Goal: Transaction & Acquisition: Obtain resource

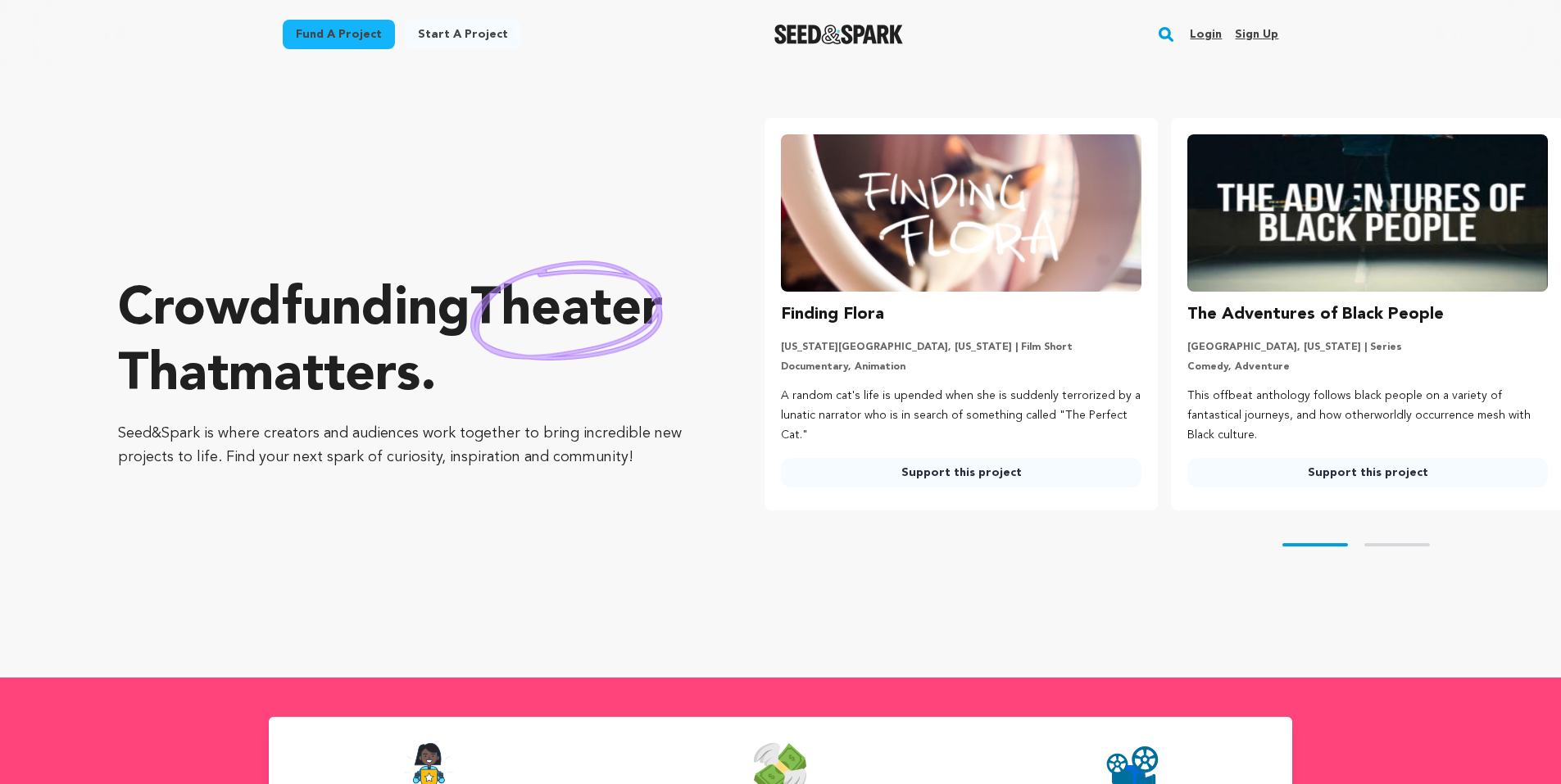
click at [372, 37] on link "Fund a project" at bounding box center [340, 34] width 113 height 30
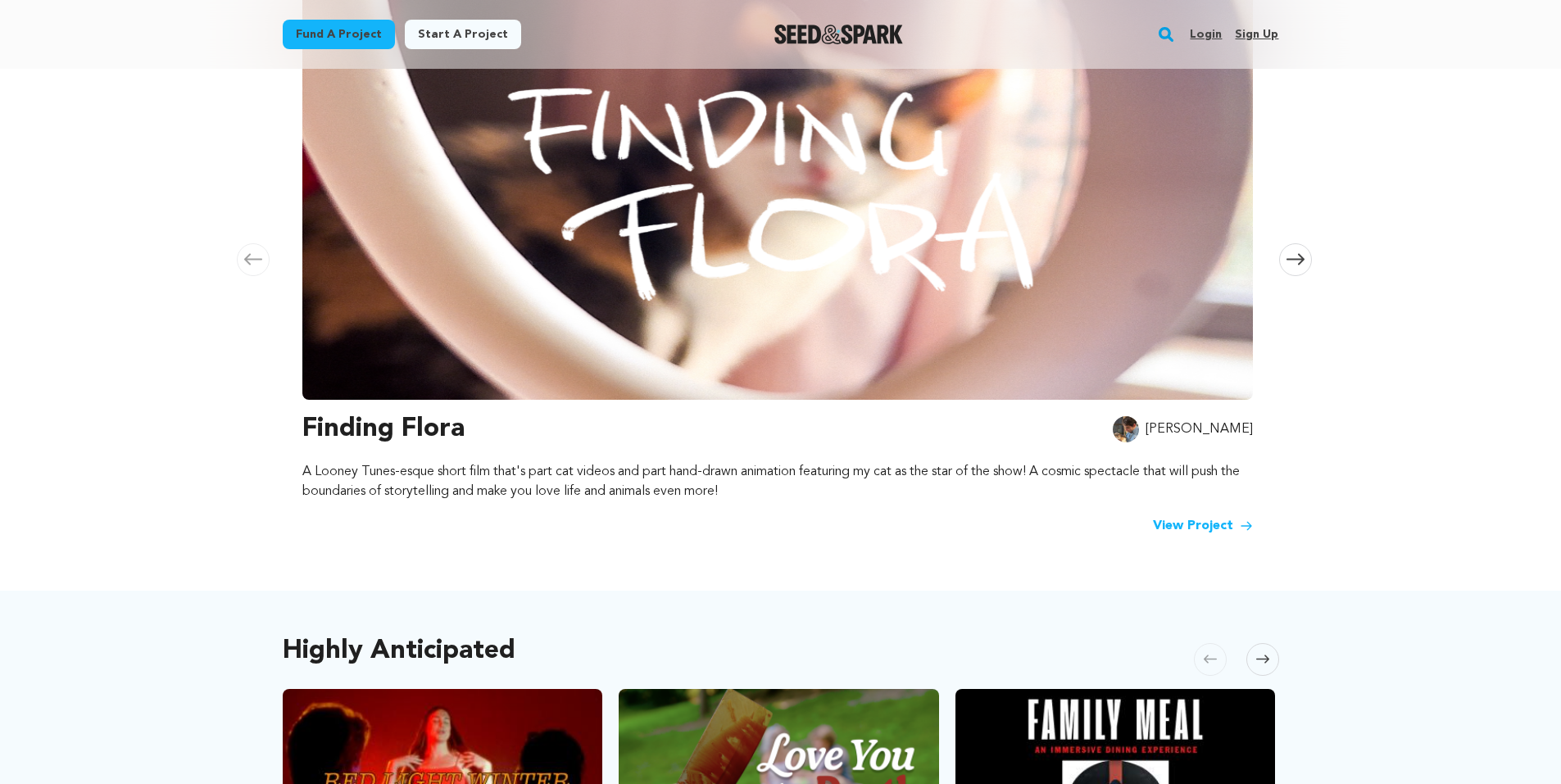
scroll to position [327, 0]
click at [652, 189] on img at bounding box center [778, 178] width 951 height 443
click at [430, 420] on h3 "Finding Flora" at bounding box center [384, 428] width 162 height 40
click at [1201, 517] on link "View Project" at bounding box center [1203, 525] width 100 height 19
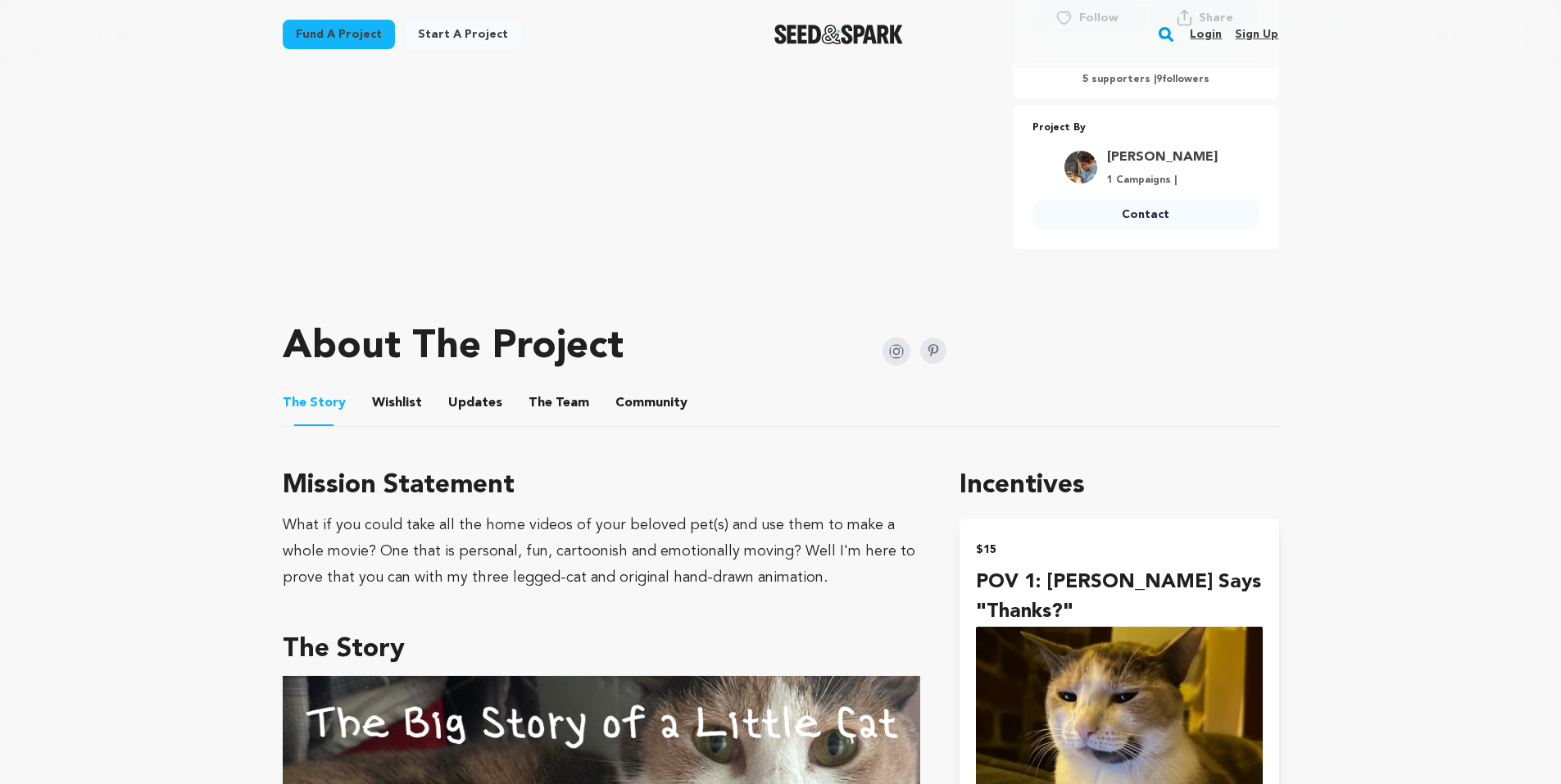
scroll to position [656, 0]
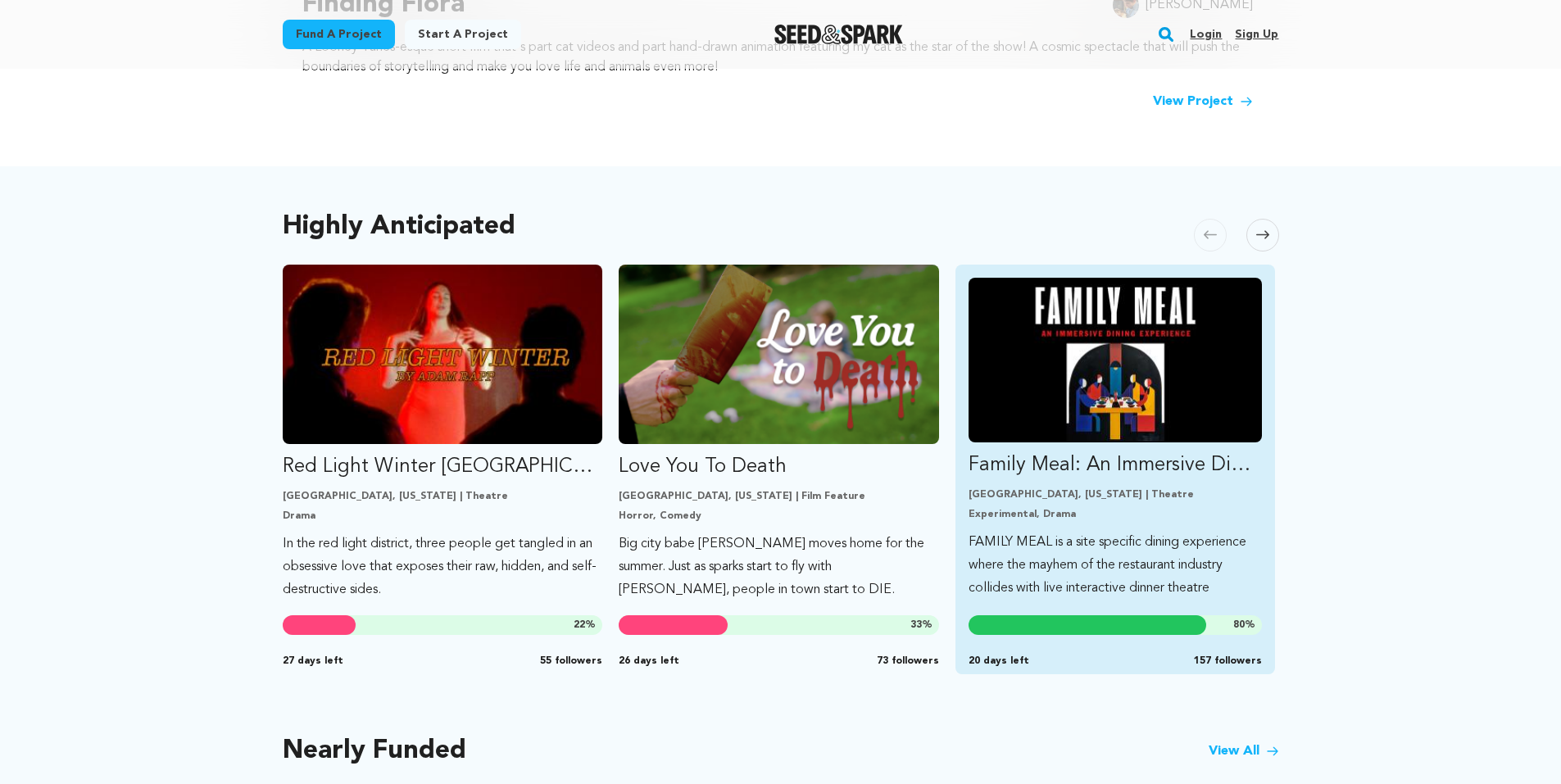
scroll to position [983, 0]
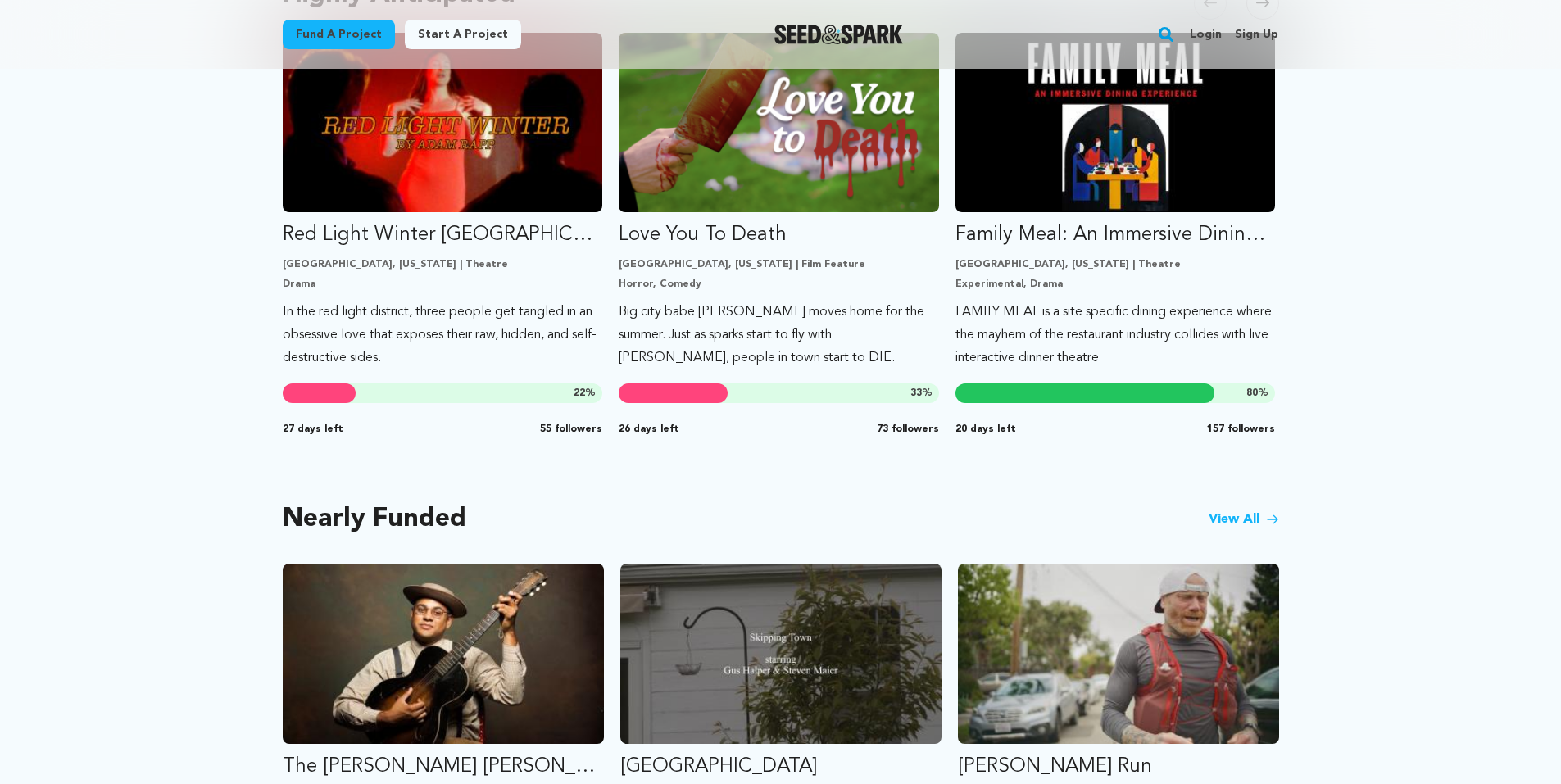
click at [1223, 510] on link "View All" at bounding box center [1244, 519] width 70 height 19
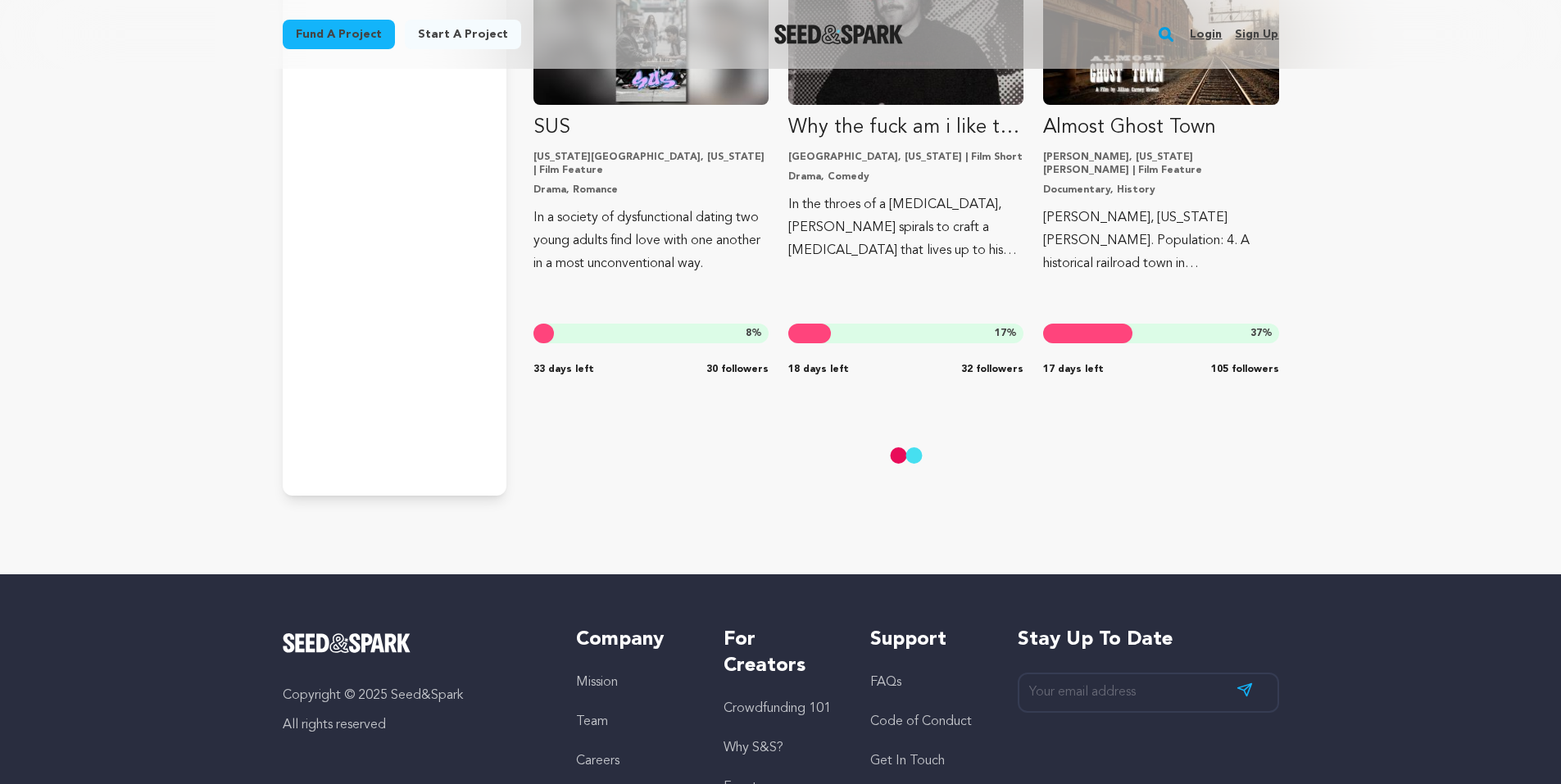
scroll to position [10325, 0]
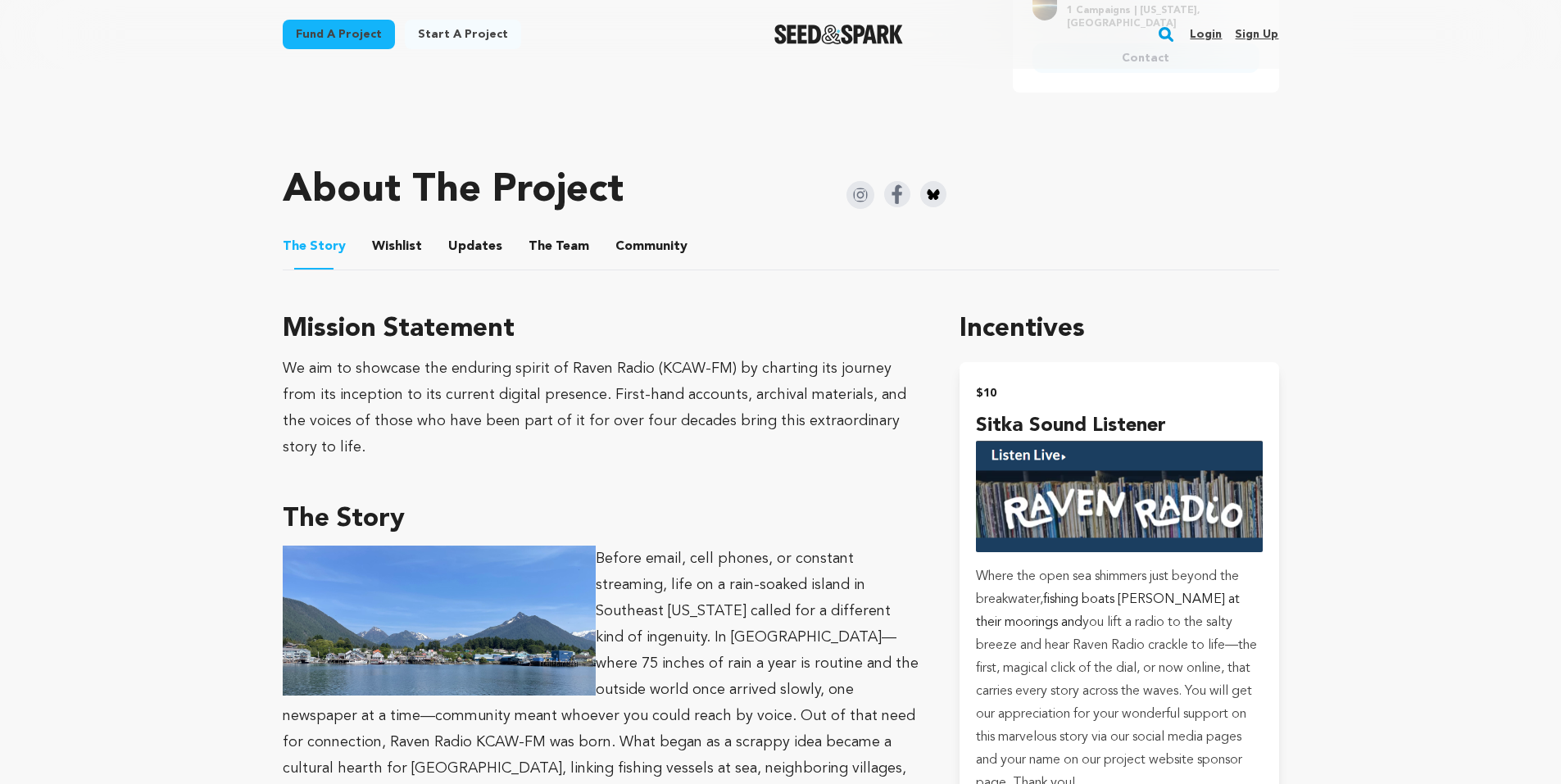
scroll to position [738, 0]
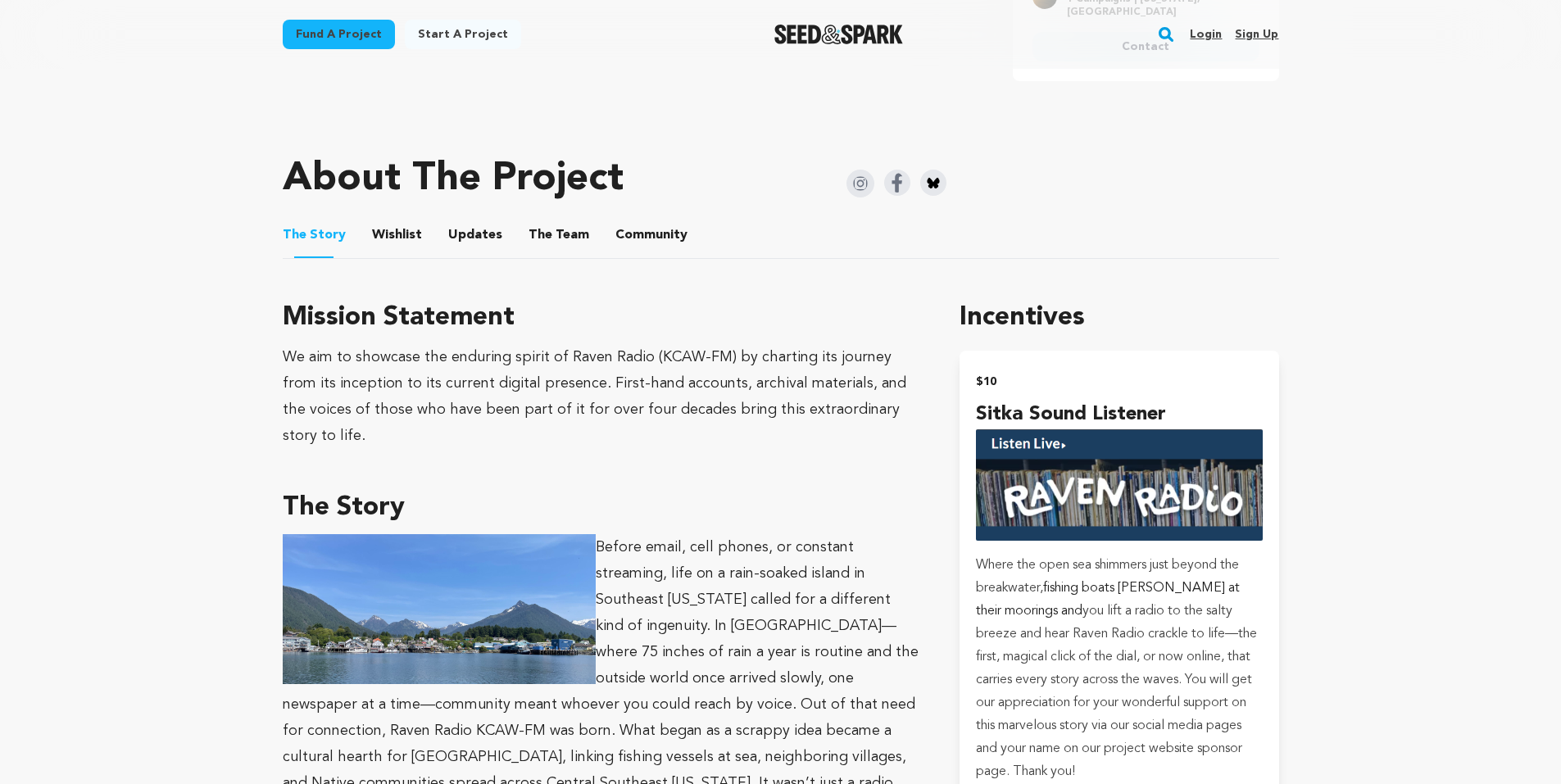
click at [540, 227] on button "The Team" at bounding box center [559, 238] width 40 height 40
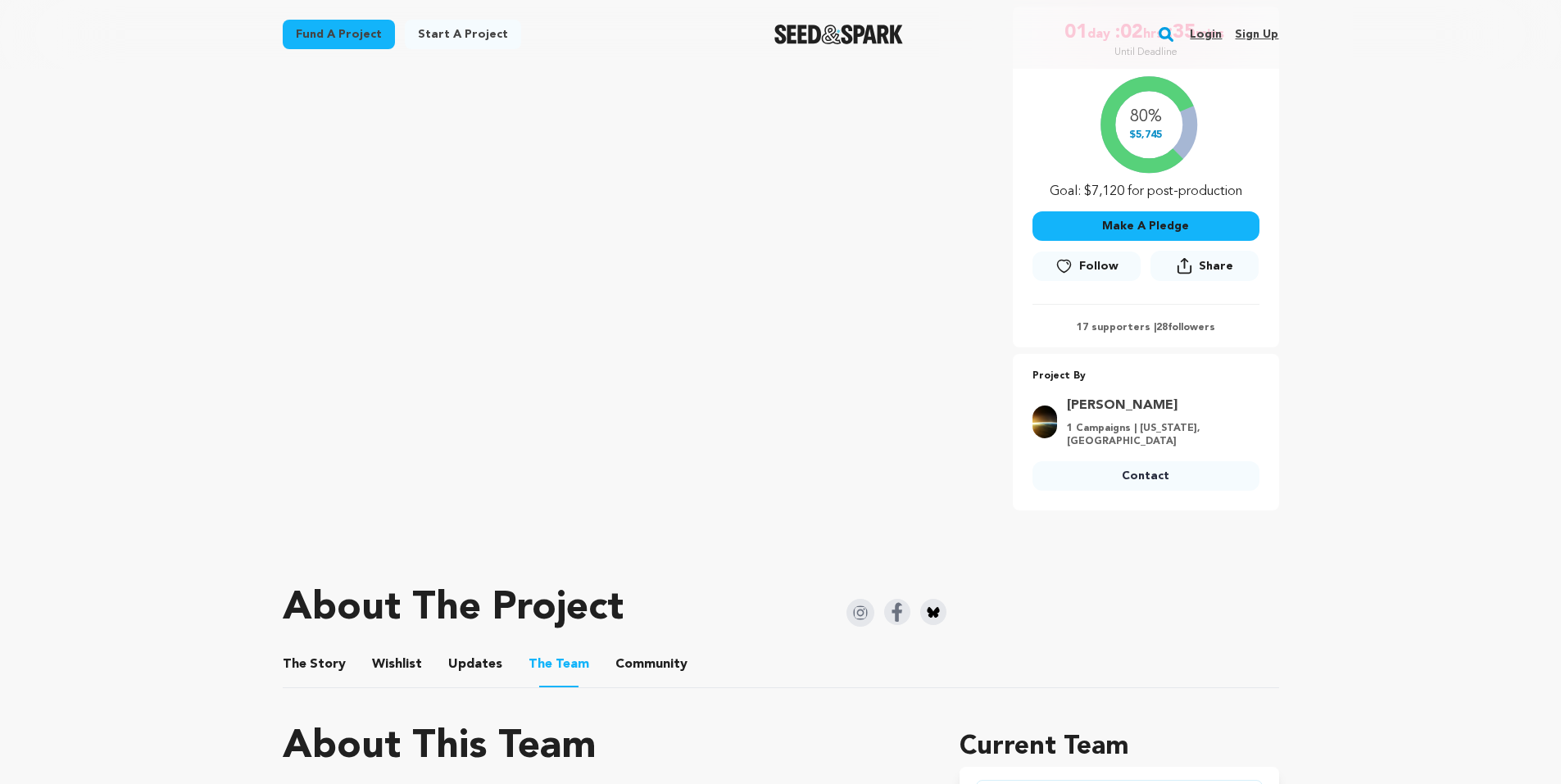
scroll to position [574, 0]
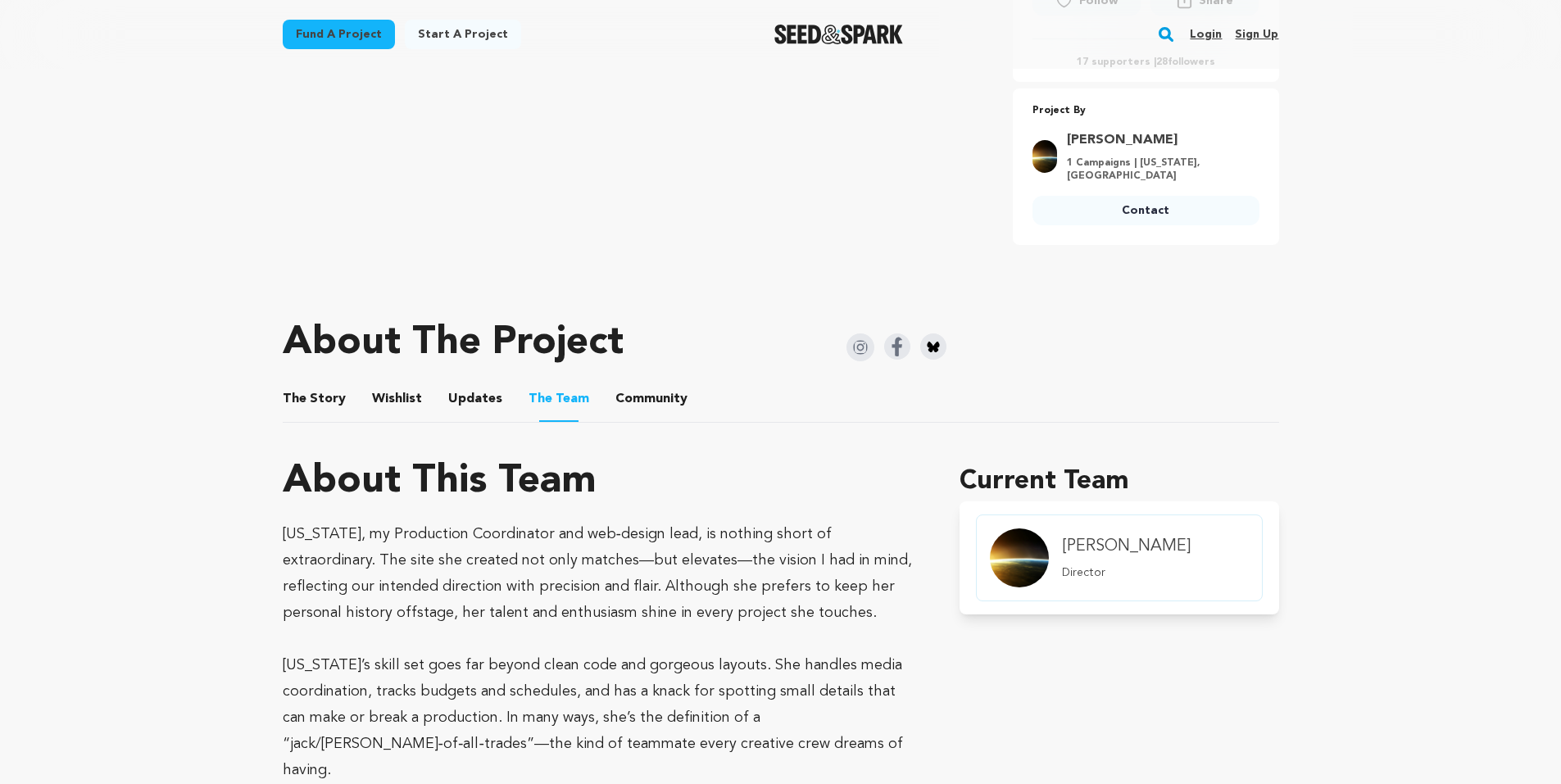
click at [865, 335] on img at bounding box center [861, 348] width 28 height 28
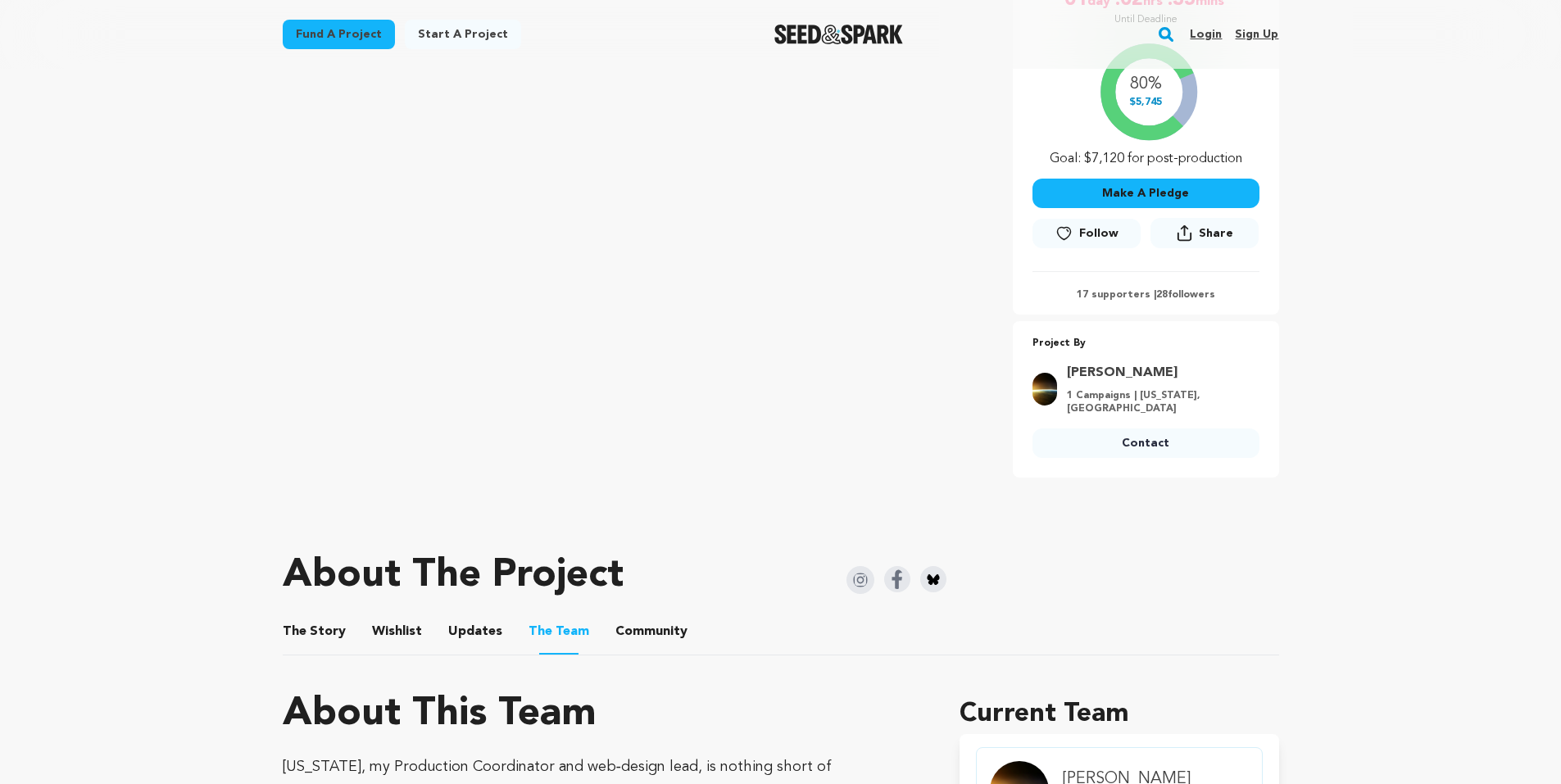
scroll to position [82, 0]
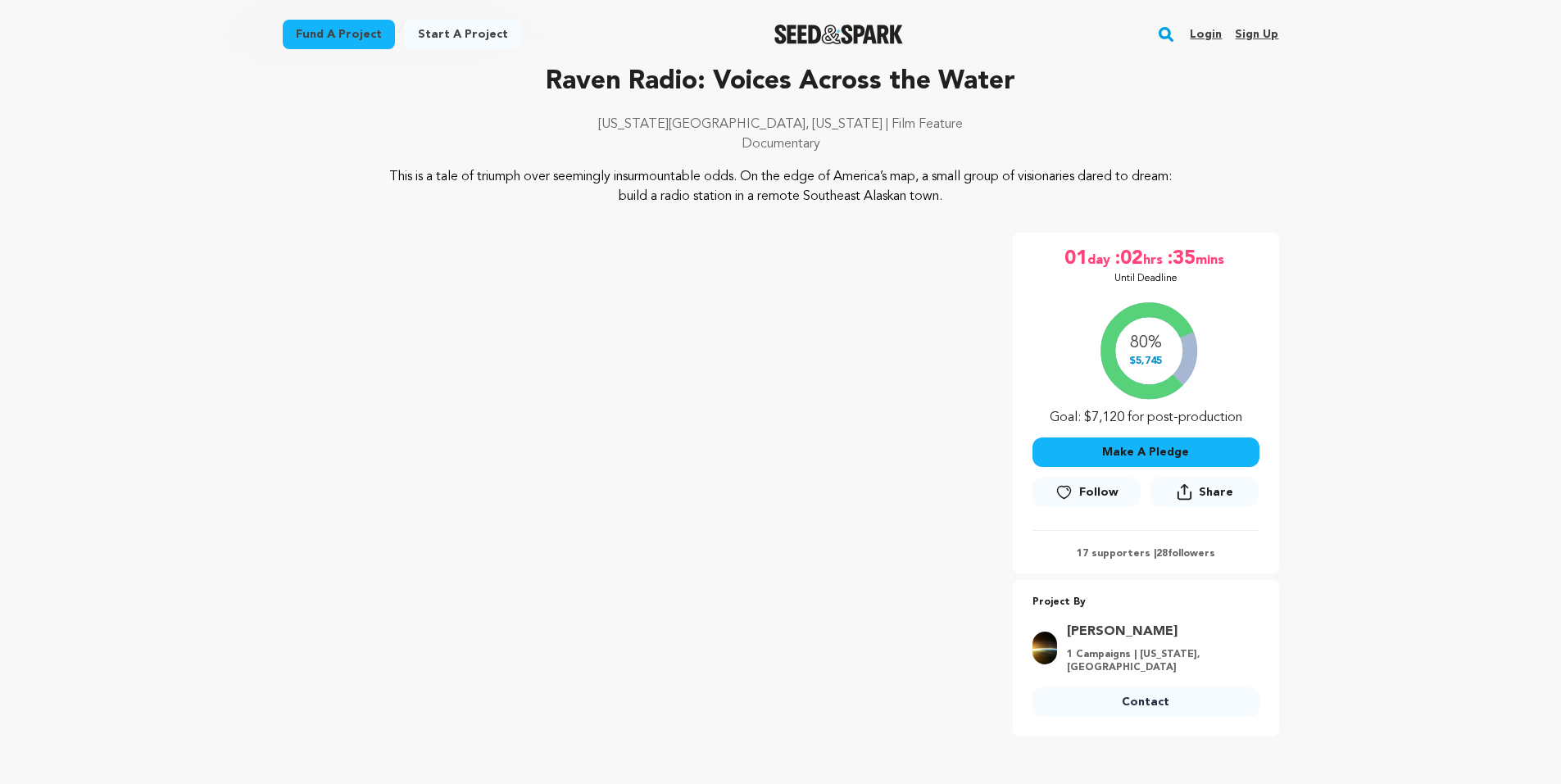
scroll to position [738, 0]
